Goal: Register for event/course

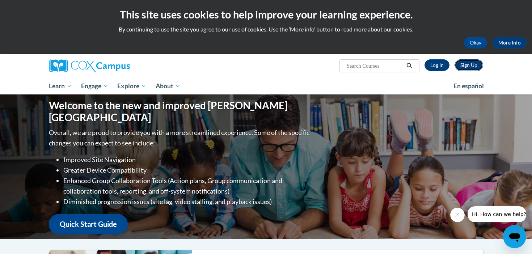
click at [469, 66] on link "Sign Up" at bounding box center [469, 65] width 29 height 12
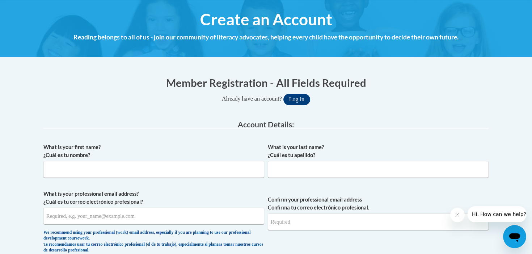
scroll to position [101, 0]
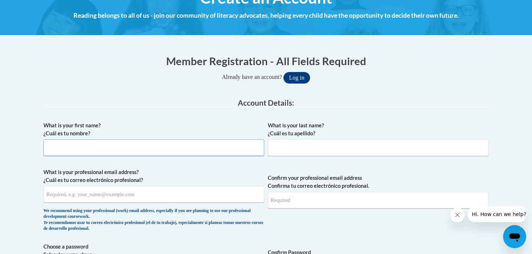
click at [155, 145] on input "What is your first name? ¿Cuál es tu nombre?" at bounding box center [153, 147] width 221 height 17
type input "Kaycee"
type input "Hess"
click at [88, 197] on input "What is your professional email address? ¿Cuál es tu correo electrónico profesi…" at bounding box center [153, 194] width 221 height 17
type input "khess@pottsville.k12.pa.us"
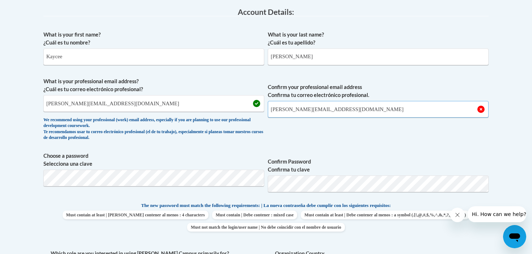
scroll to position [202, 0]
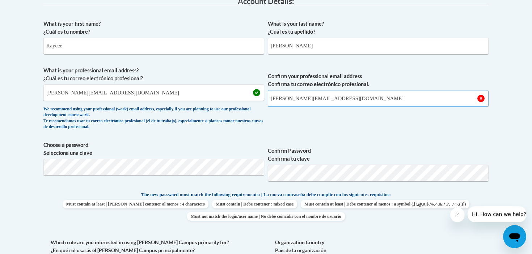
type input "khess@pottsville.k12.pa.us"
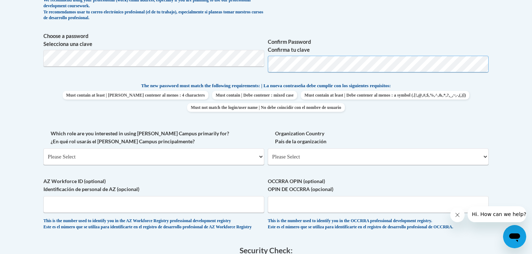
scroll to position [339, 0]
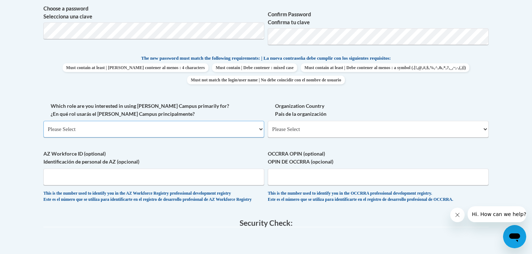
click at [100, 128] on select "Please Select College/University | Colegio/Universidad Community/Nonprofit Part…" at bounding box center [153, 129] width 221 height 17
select select "fbf2d438-af2f-41f8-98f1-81c410e29de3"
click at [43, 121] on select "Please Select College/University | Colegio/Universidad Community/Nonprofit Part…" at bounding box center [153, 129] width 221 height 17
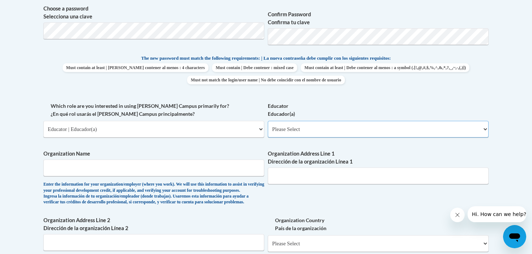
click at [292, 133] on select "Please Select Early Learning/Daycare Teacher/Family Home Care Provider | Maestr…" at bounding box center [378, 129] width 221 height 17
select select "8e40623d-54d0-45cd-9f92-5df65cd3f8cf"
click at [268, 121] on select "Please Select Early Learning/Daycare Teacher/Family Home Care Provider | Maestr…" at bounding box center [378, 129] width 221 height 17
click at [252, 108] on label "Which role are you interested in using Cox Campus primarily for? ¿En qué rol us…" at bounding box center [153, 110] width 221 height 16
click at [252, 121] on select "Please Select College/University | Colegio/Universidad Community/Nonprofit Part…" at bounding box center [153, 129] width 221 height 17
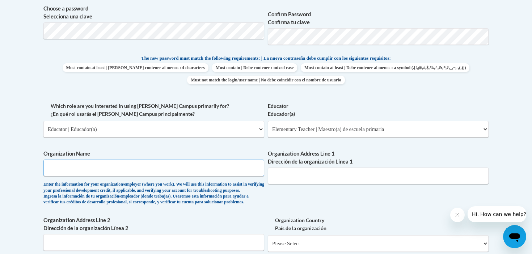
click at [158, 166] on input "Organization Name" at bounding box center [153, 168] width 221 height 17
type input "John S. Clarke Elementary Center"
click at [351, 176] on input "Organization Address Line 1 Dirección de la organización Línea 1" at bounding box center [378, 176] width 221 height 17
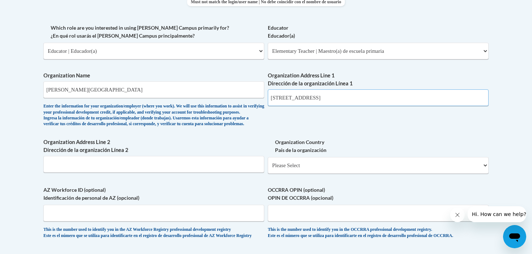
scroll to position [447, 0]
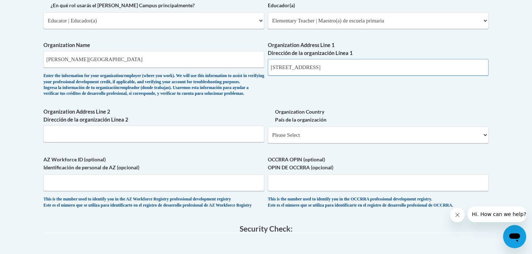
type input "601 N. 16th St."
click at [187, 142] on input "Organization Address Line 2 Dirección de la organización Línea 2" at bounding box center [153, 134] width 221 height 17
type input "Pottsville, PA 17901"
click at [298, 143] on select "Please Select United States | Estados Unidos Outside of the United States | Fue…" at bounding box center [378, 135] width 221 height 17
select select "ad49bcad-a171-4b2e-b99c-48b446064914"
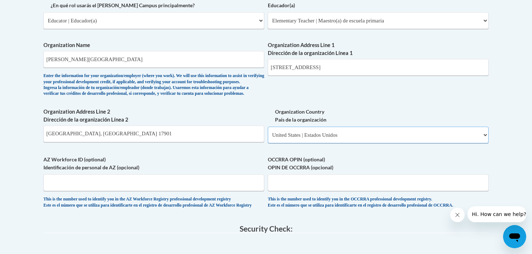
click at [268, 138] on select "Please Select United States | Estados Unidos Outside of the United States | Fue…" at bounding box center [378, 135] width 221 height 17
select select
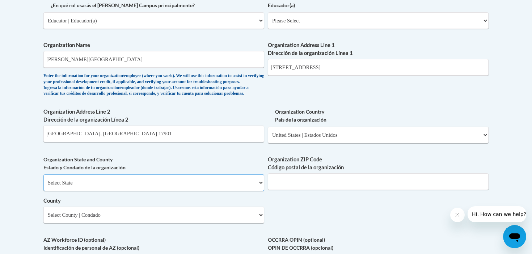
click at [124, 190] on select "Select State Alabama Alaska Arizona Arkansas California Colorado Connecticut De…" at bounding box center [153, 182] width 221 height 17
select select "Pennsylvania"
click at [43, 186] on select "Select State Alabama Alaska Arizona Arkansas California Colorado Connecticut De…" at bounding box center [153, 182] width 221 height 17
click at [294, 190] on input "Organization ZIP Code Código postal de la organización" at bounding box center [378, 181] width 221 height 17
type input "17901"
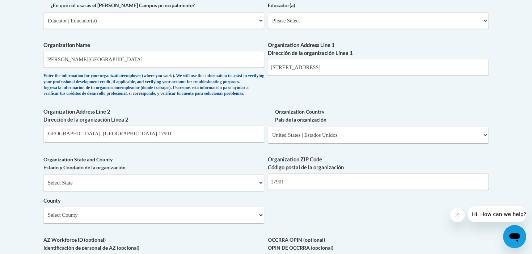
click at [245, 167] on div "What is your first name? ¿Cuál es tu nombre? Kaycee What is your last name? ¿Cu…" at bounding box center [265, 33] width 445 height 525
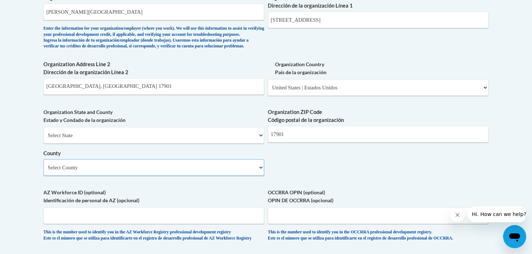
click at [228, 176] on select "Select County Adams Allegheny Armstrong Beaver Bedford Berks Blair Bradford Buc…" at bounding box center [153, 167] width 221 height 17
select select "Schuylkill"
click at [43, 171] on select "Select County Adams Allegheny Armstrong Beaver Bedford Berks Blair Bradford Buc…" at bounding box center [153, 167] width 221 height 17
click at [127, 202] on label "AZ Workforce ID (optional) Identificación de personal de AZ (opcional)" at bounding box center [153, 196] width 221 height 16
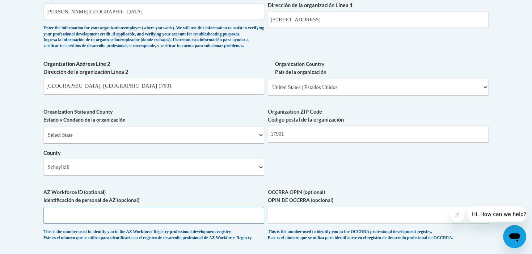
click at [127, 207] on input "AZ Workforce ID (optional) Identificación de personal de AZ (opcional)" at bounding box center [153, 215] width 221 height 17
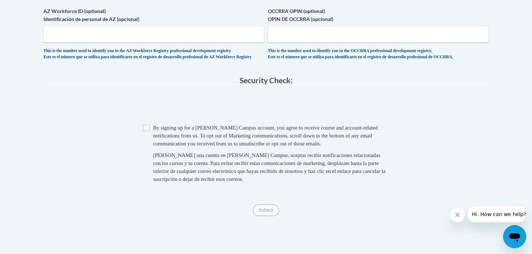
scroll to position [693, 0]
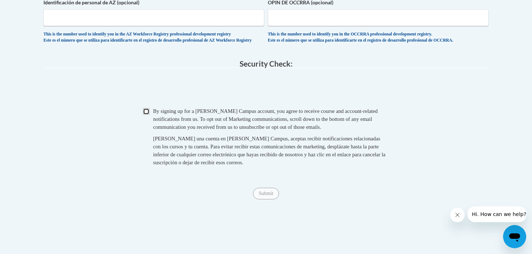
click at [144, 115] on input "Checkbox" at bounding box center [146, 111] width 7 height 7
checkbox input "true"
click at [272, 199] on input "Submit" at bounding box center [266, 194] width 26 height 12
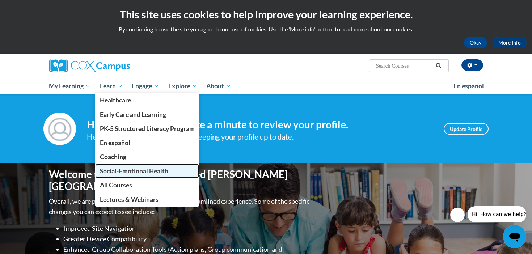
click at [126, 169] on span "Social-Emotional Health" at bounding box center [134, 171] width 68 height 8
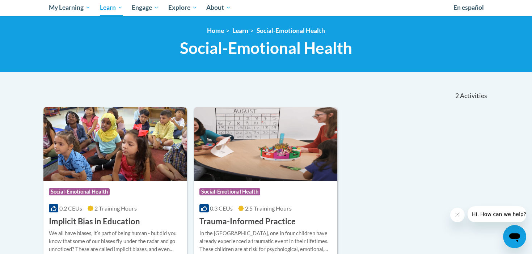
scroll to position [89, 0]
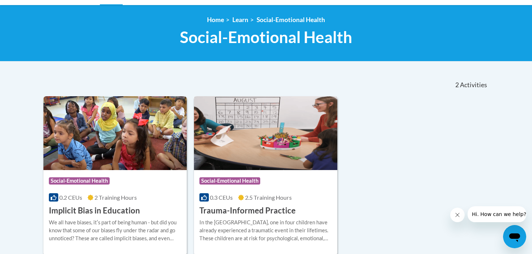
click at [268, 140] on img at bounding box center [265, 133] width 143 height 74
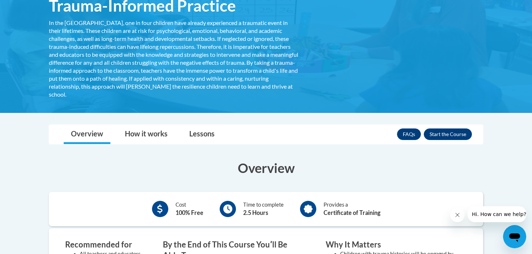
scroll to position [133, 0]
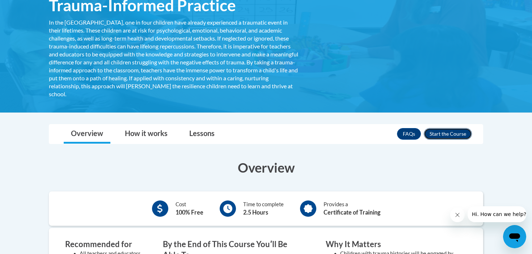
click at [451, 133] on button "Enroll" at bounding box center [448, 134] width 48 height 12
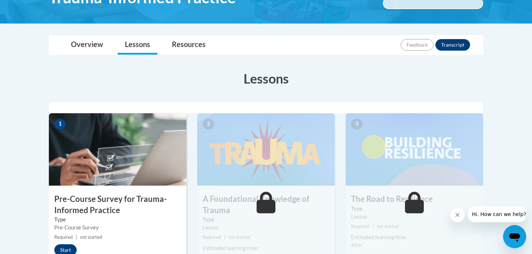
scroll to position [170, 0]
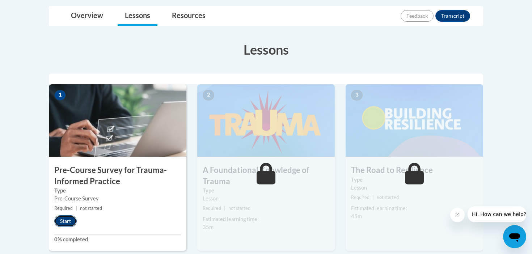
click at [71, 225] on button "Start" at bounding box center [65, 221] width 22 height 12
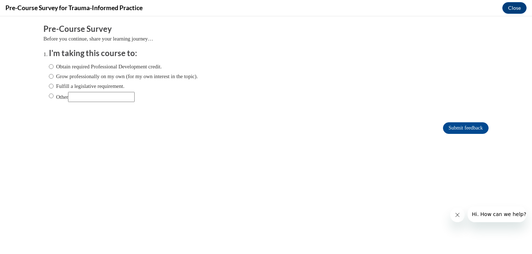
scroll to position [0, 0]
click at [52, 66] on input "Obtain required Professional Development credit." at bounding box center [51, 67] width 5 height 8
radio input "true"
click at [474, 131] on input "Submit feedback" at bounding box center [466, 128] width 46 height 12
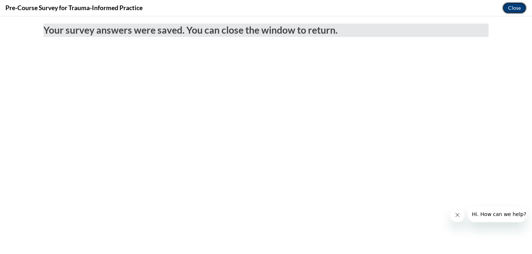
click at [508, 6] on button "Close" at bounding box center [514, 8] width 24 height 12
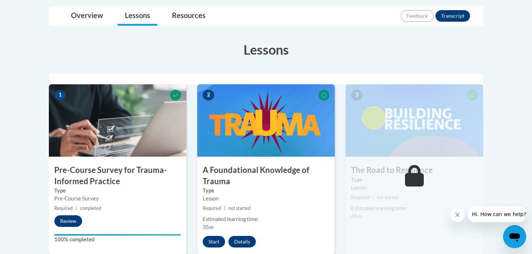
scroll to position [192, 0]
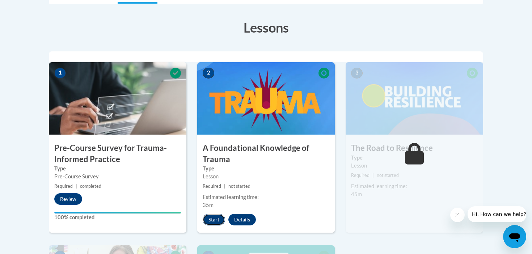
click at [214, 222] on button "Start" at bounding box center [214, 220] width 22 height 12
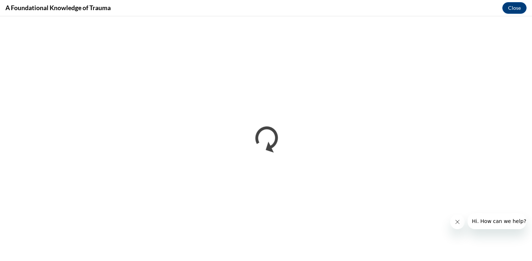
scroll to position [0, 0]
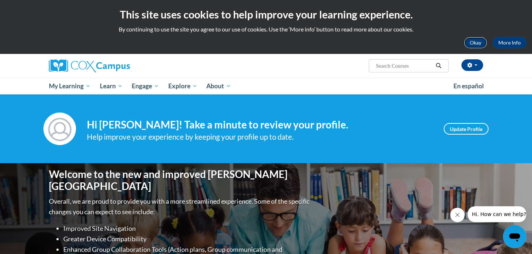
click at [472, 43] on button "Okay" at bounding box center [475, 43] width 23 height 12
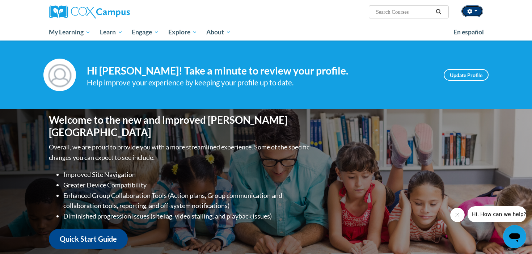
click at [476, 14] on button "button" at bounding box center [472, 11] width 22 height 12
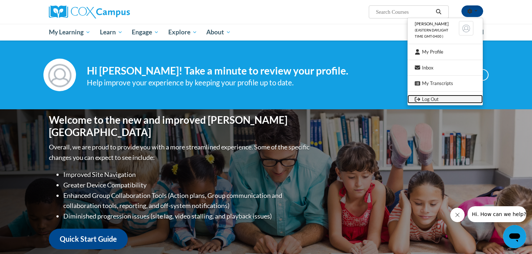
click at [430, 99] on link "Log Out" at bounding box center [445, 99] width 75 height 9
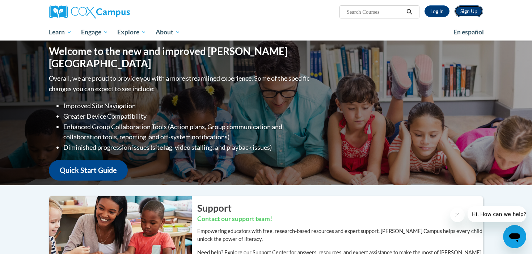
click at [478, 13] on link "Sign Up" at bounding box center [469, 11] width 29 height 12
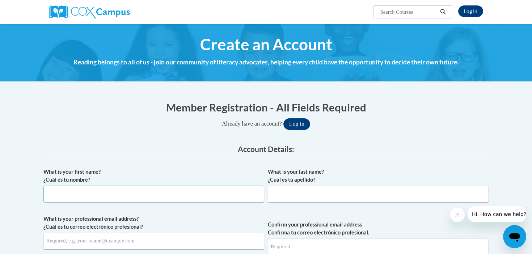
click at [85, 199] on input "What is your first name? ¿Cuál es tu nombre?" at bounding box center [153, 194] width 221 height 17
